Goal: Task Accomplishment & Management: Use online tool/utility

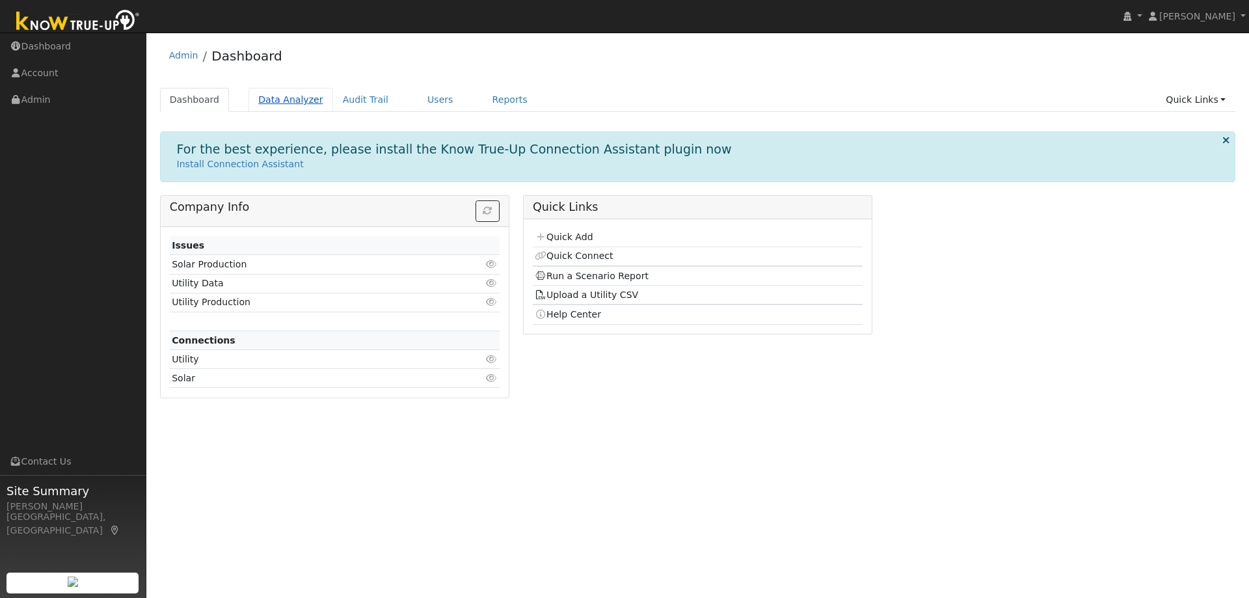
click at [288, 98] on link "Data Analyzer" at bounding box center [291, 100] width 85 height 24
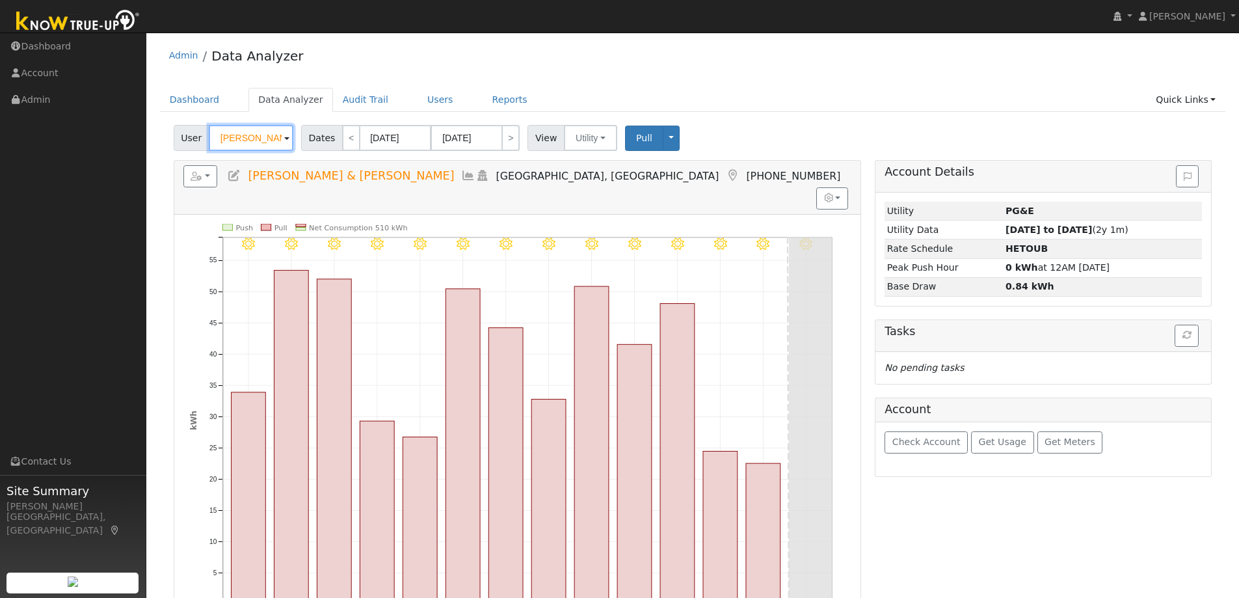
click at [242, 135] on input "[PERSON_NAME] & [PERSON_NAME]" at bounding box center [251, 138] width 85 height 26
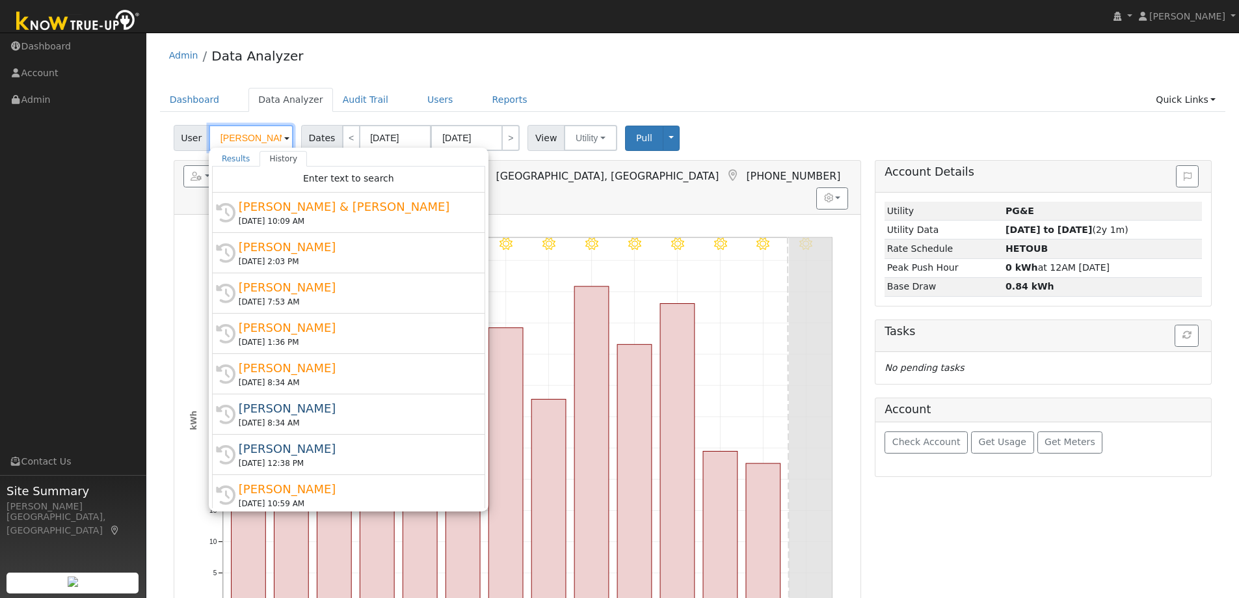
click at [242, 135] on input "Greg & Julie Collins" at bounding box center [251, 138] width 85 height 26
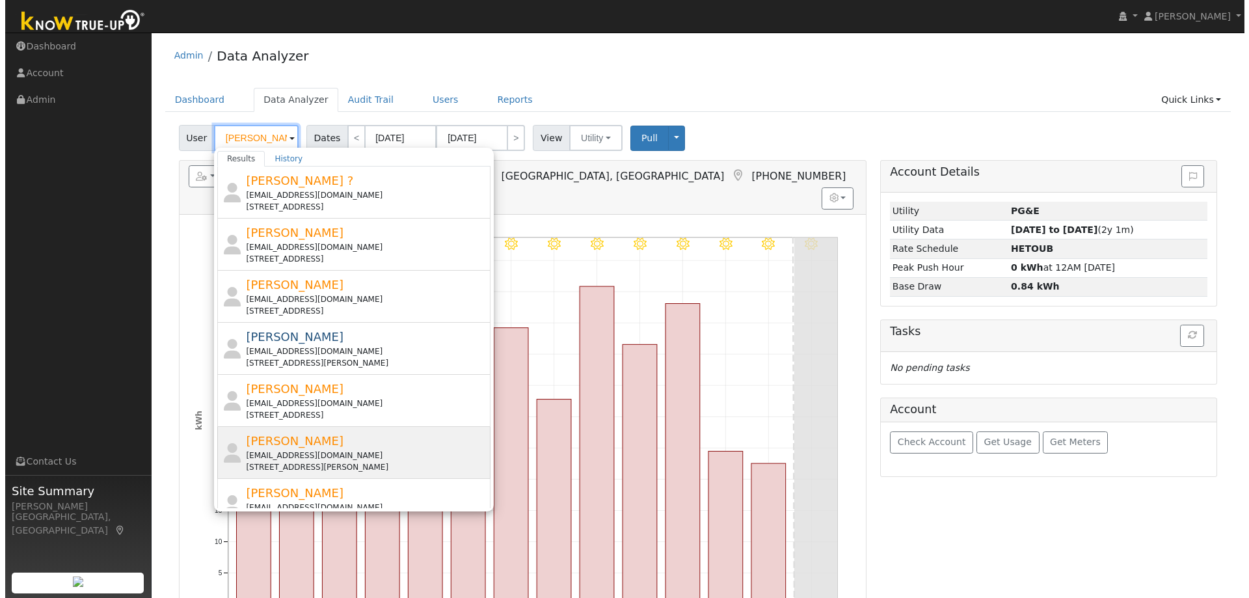
scroll to position [65, 0]
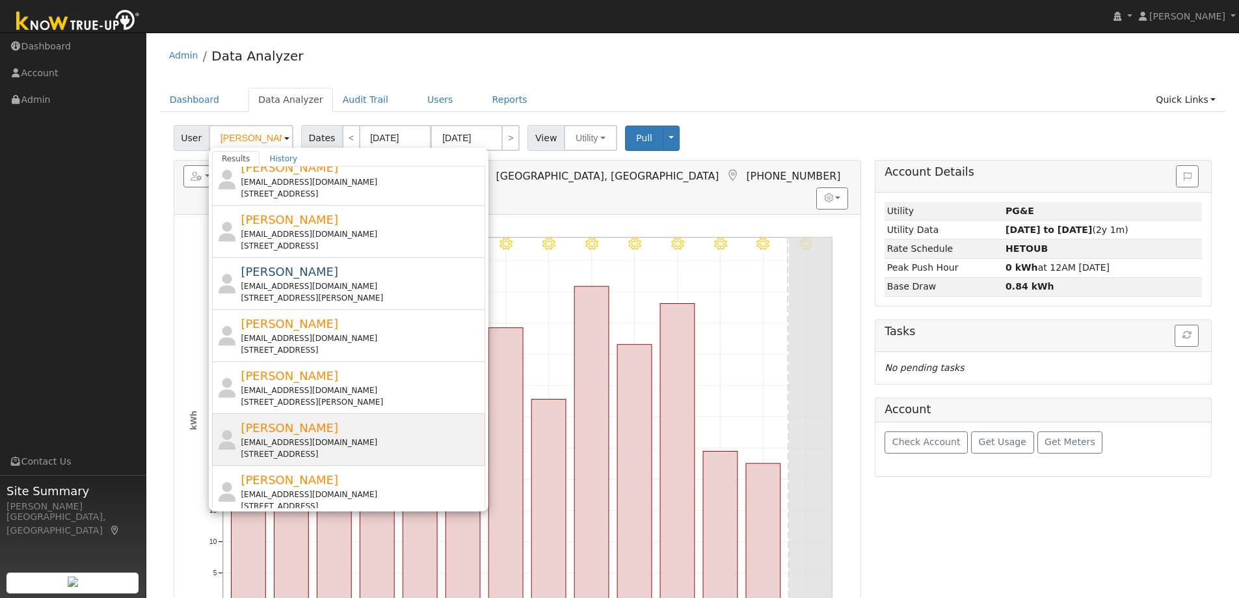
click at [345, 437] on div "smgf32@comcast.net" at bounding box center [361, 443] width 241 height 12
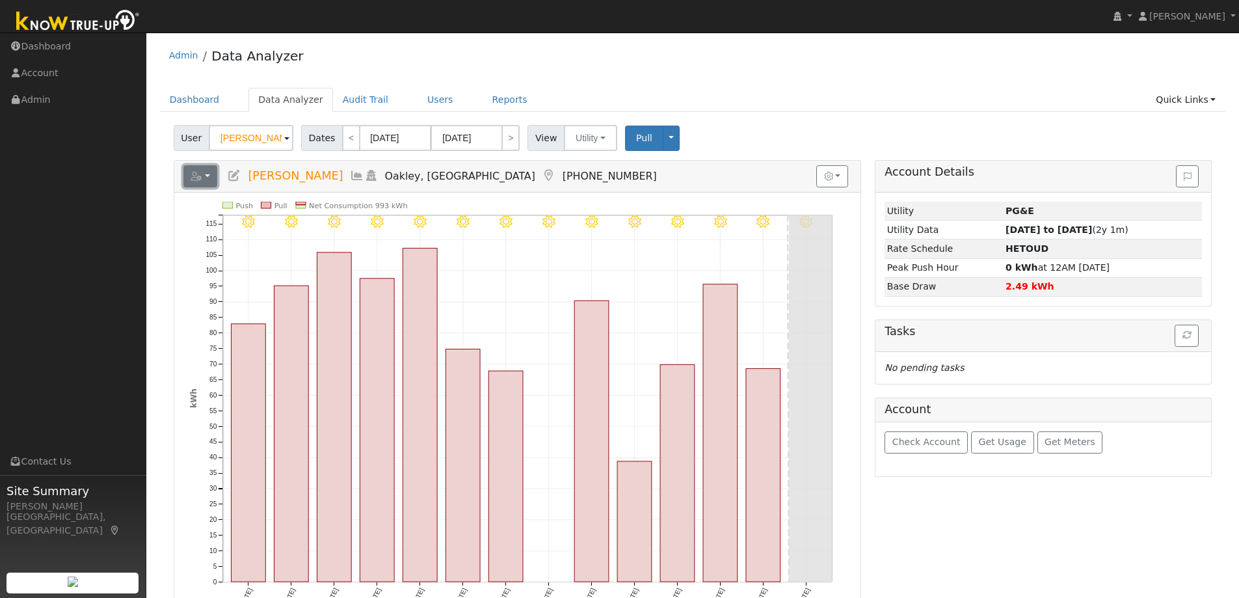
click at [205, 176] on button "button" at bounding box center [200, 176] width 34 height 22
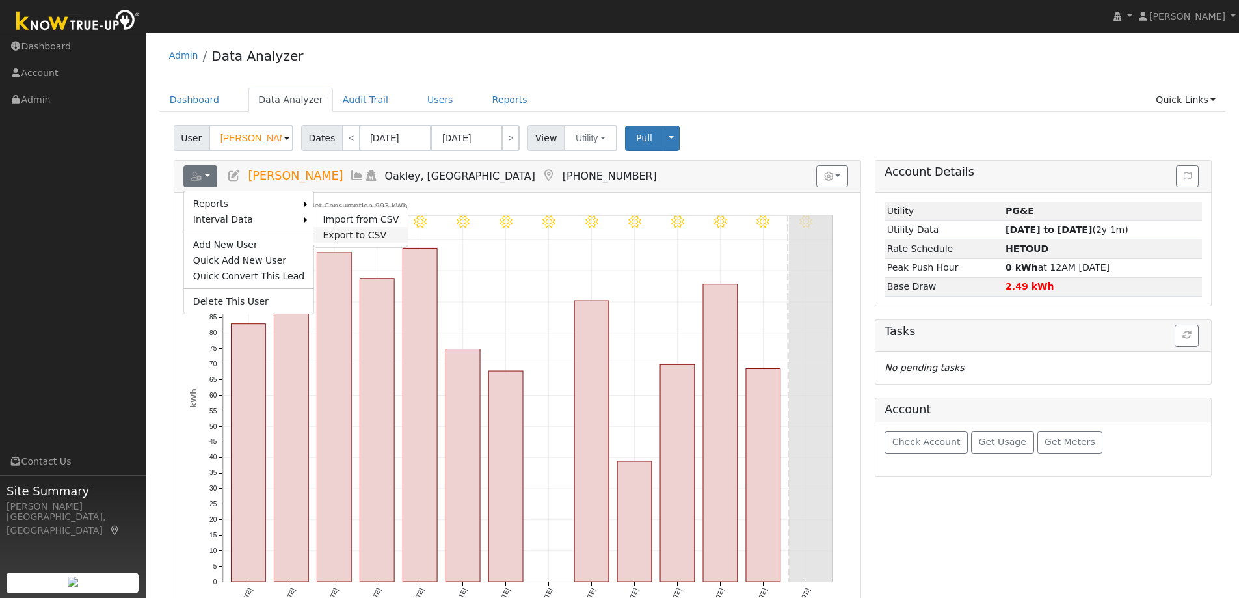
click at [347, 234] on link "Export to CSV" at bounding box center [361, 235] width 94 height 16
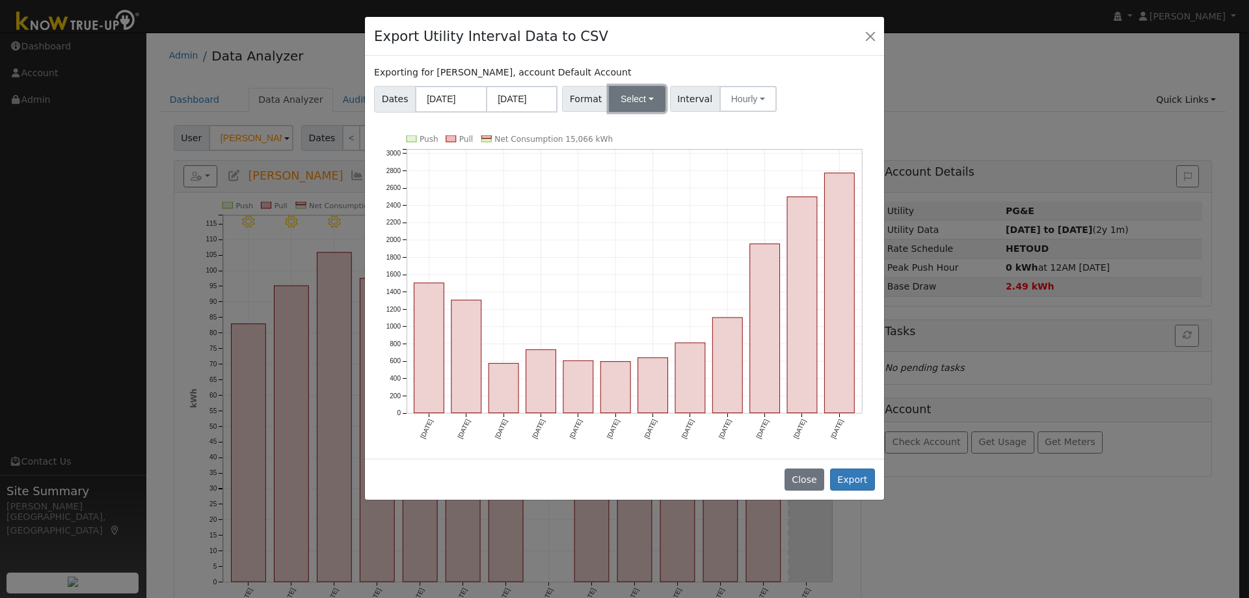
click at [644, 96] on button "Select" at bounding box center [637, 99] width 57 height 26
click at [632, 247] on link "OpenSolar" at bounding box center [652, 247] width 93 height 18
click at [851, 481] on button "Export" at bounding box center [852, 479] width 45 height 22
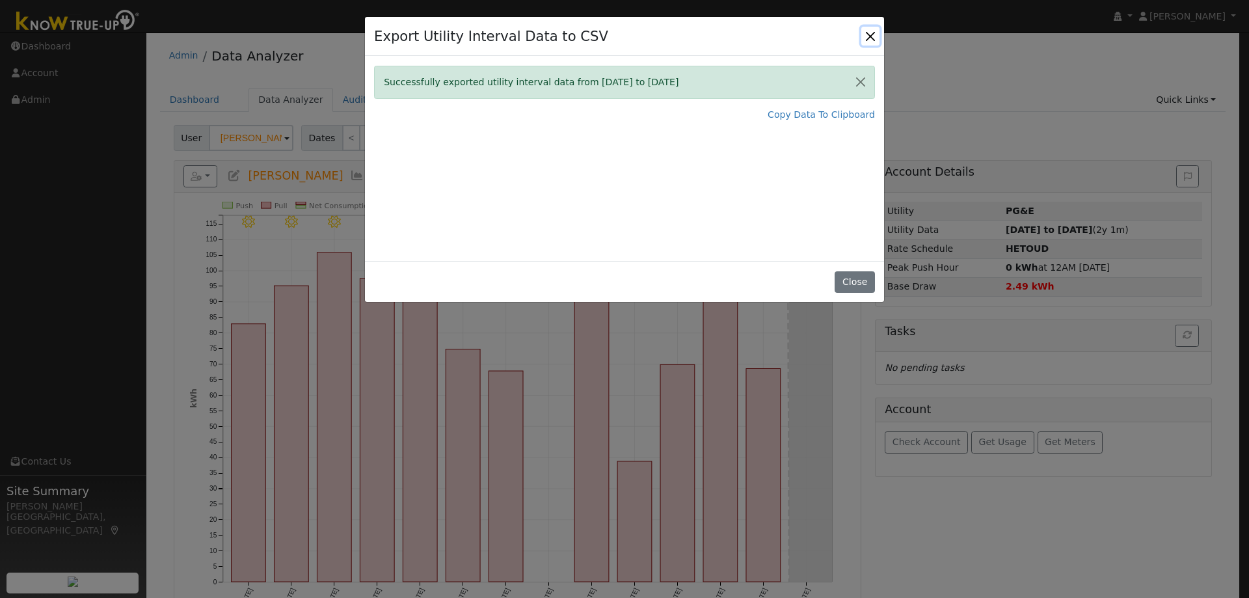
drag, startPoint x: 875, startPoint y: 33, endPoint x: 864, endPoint y: 34, distance: 11.1
click at [875, 33] on button "Close" at bounding box center [870, 36] width 18 height 18
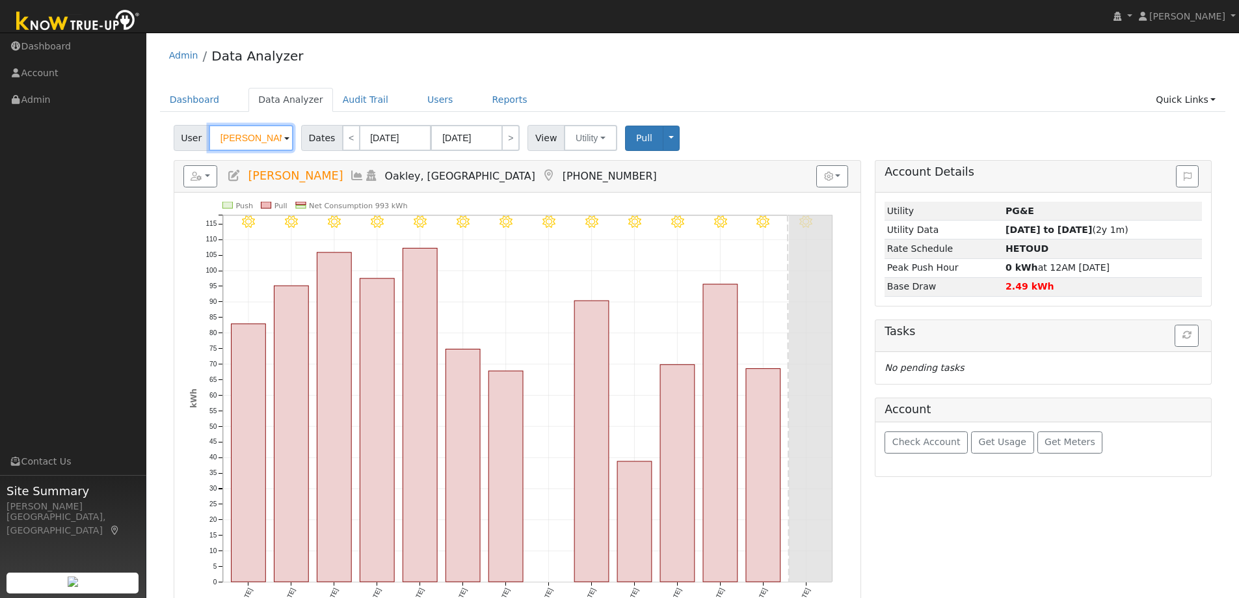
click at [249, 147] on input "Steve Gomes-Figueira" at bounding box center [251, 138] width 85 height 26
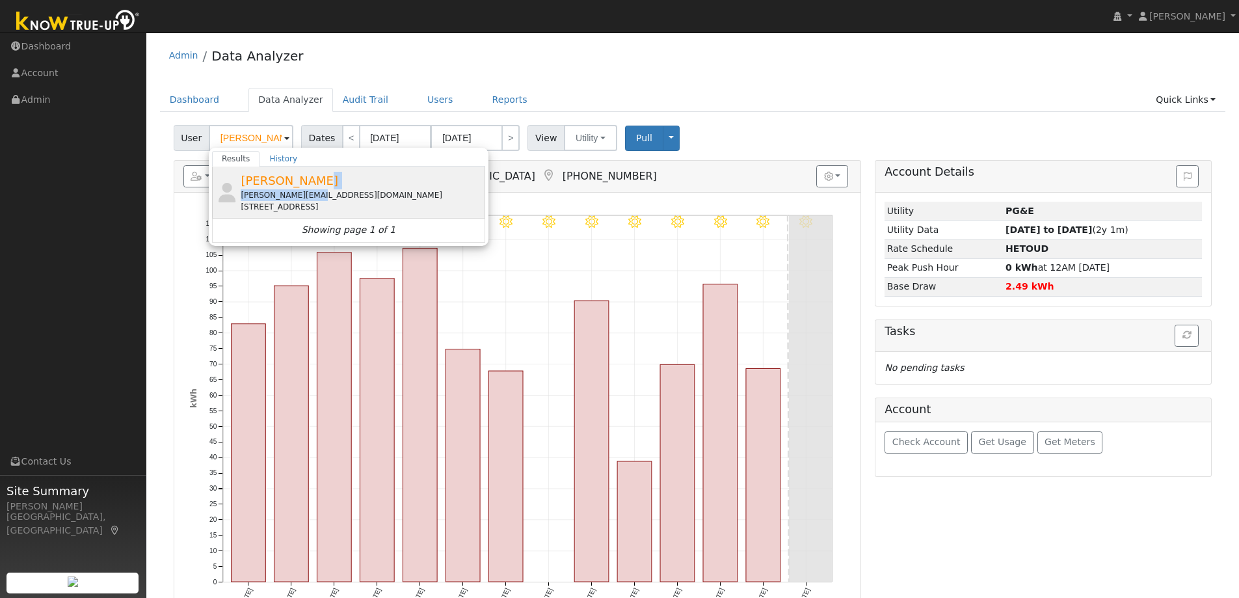
click at [335, 189] on div "Gino Elliott gino.rgm@gmail.com 2056 Almond Avenue, Concord, CA 94520" at bounding box center [361, 192] width 241 height 41
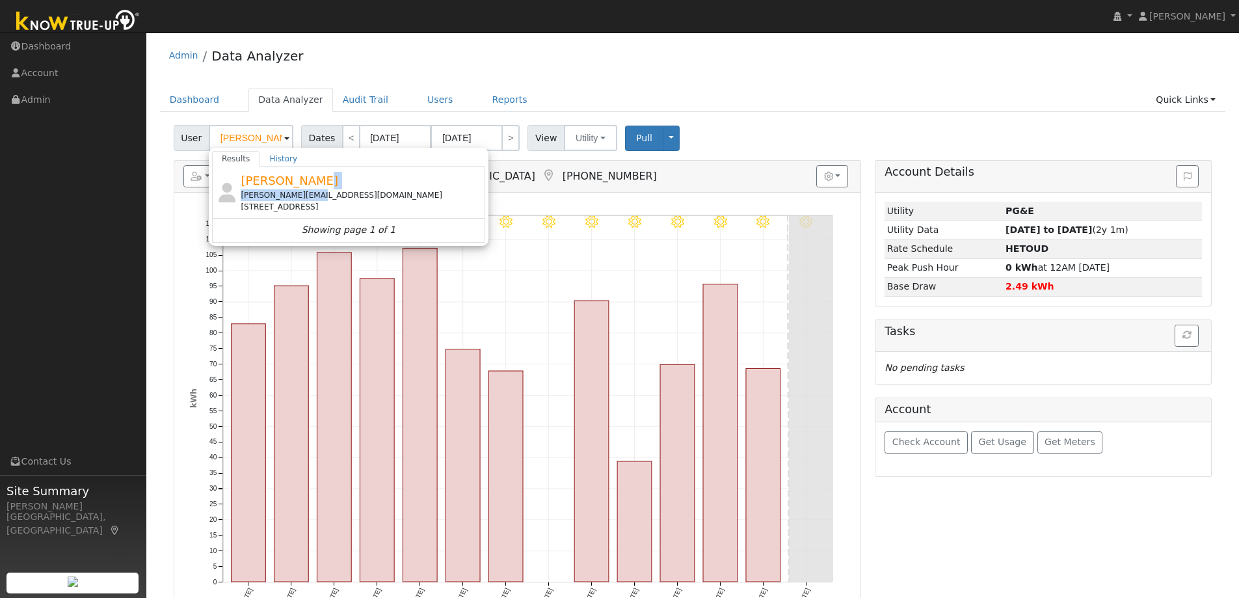
type input "Gino Elliott"
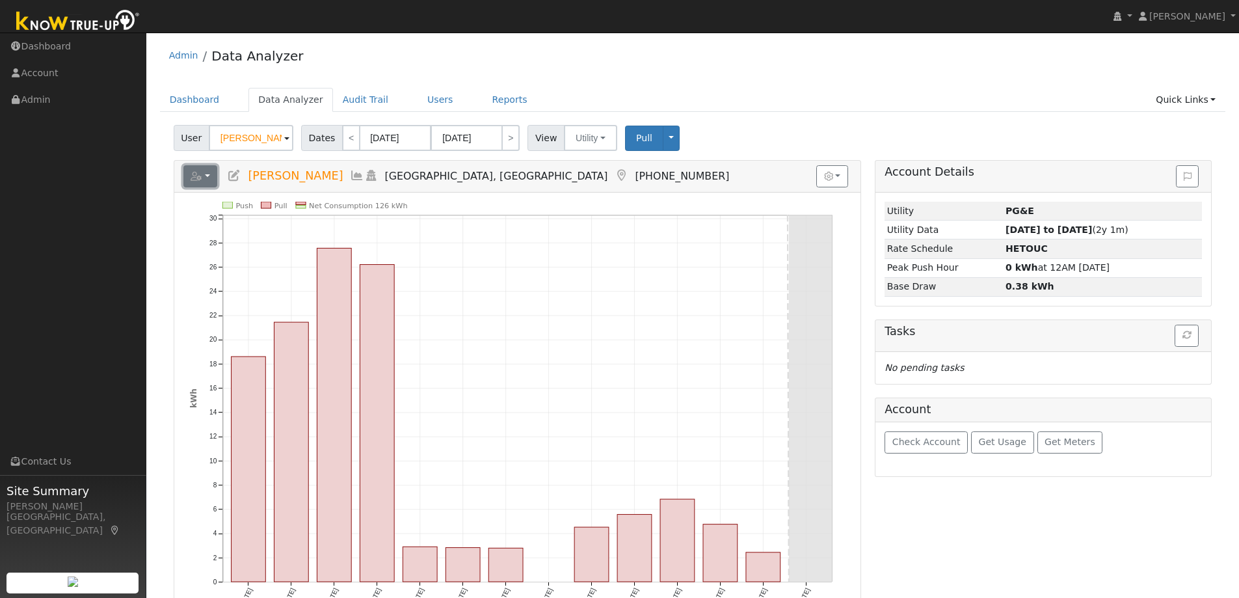
click at [212, 180] on button "button" at bounding box center [200, 176] width 34 height 22
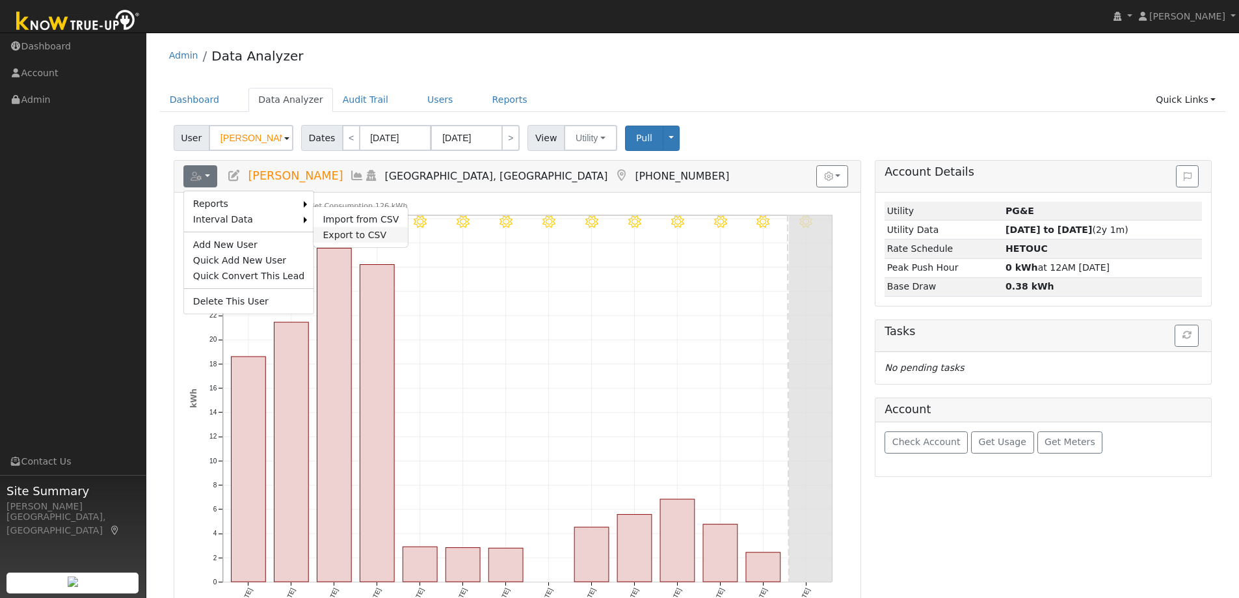
click at [321, 234] on link "Export to CSV" at bounding box center [361, 235] width 94 height 16
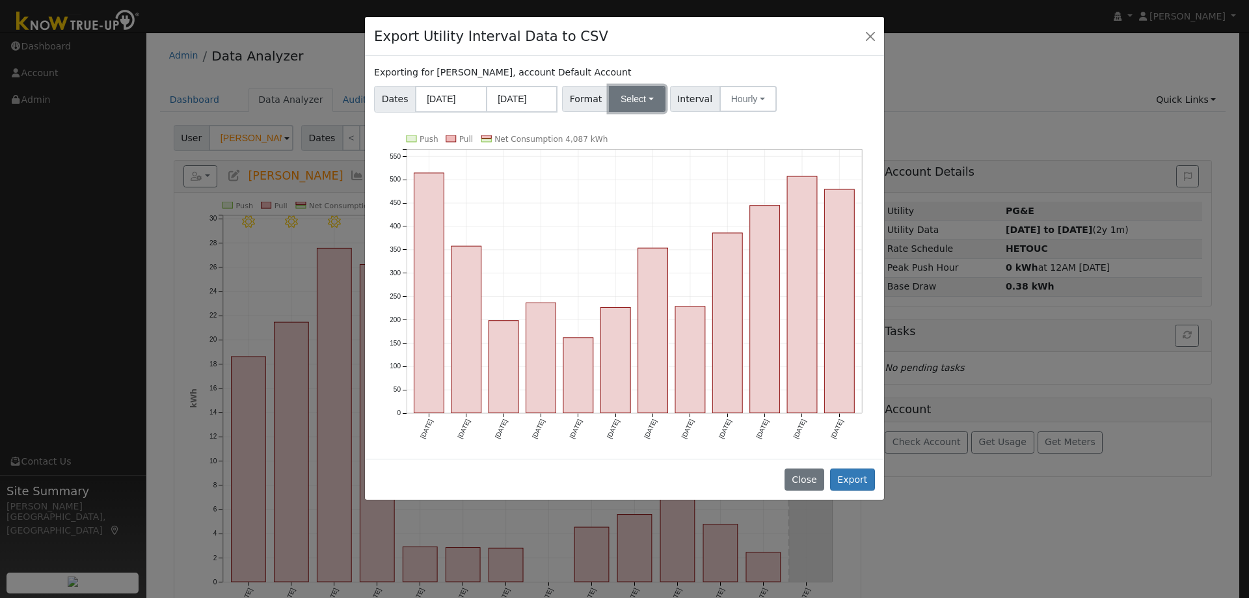
click at [626, 98] on button "Select" at bounding box center [637, 99] width 57 height 26
click at [650, 242] on link "OpenSolar" at bounding box center [652, 247] width 93 height 18
click at [866, 478] on button "Export" at bounding box center [852, 479] width 45 height 22
